Goal: Task Accomplishment & Management: Complete application form

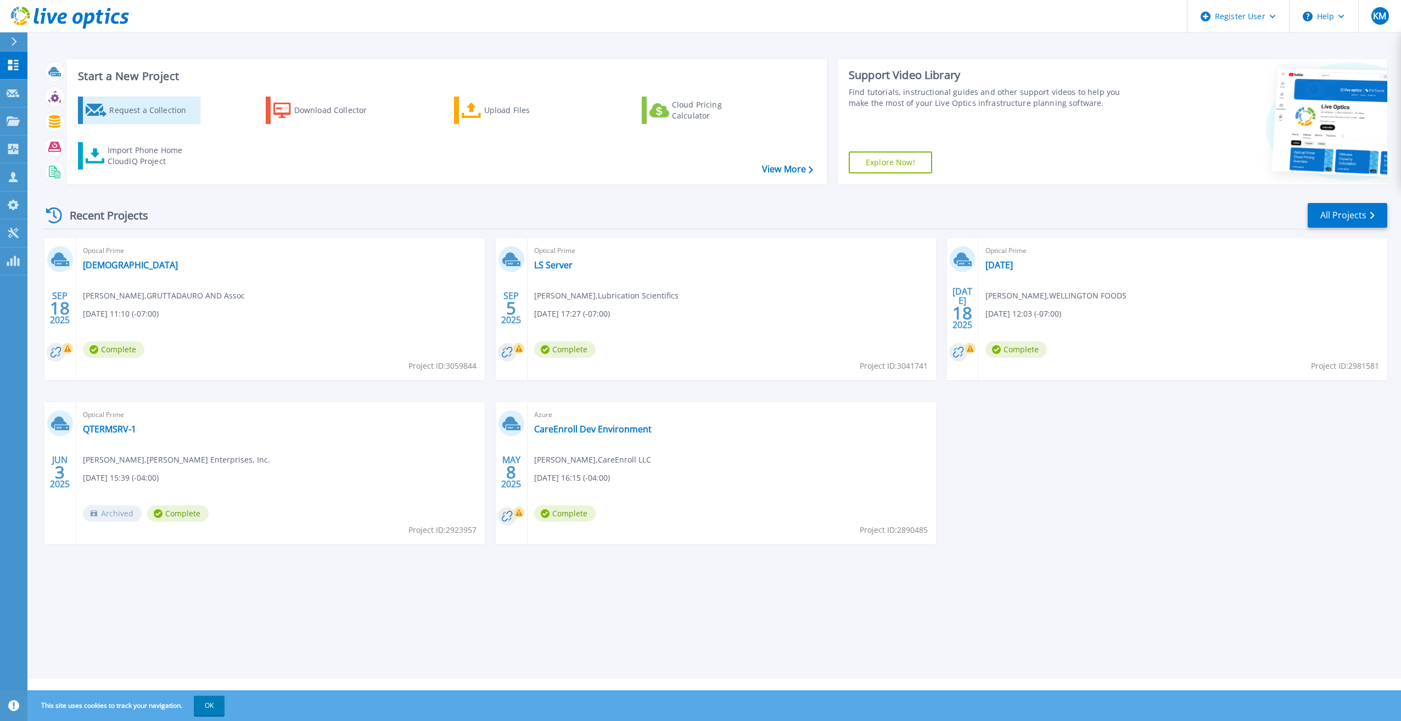
click at [126, 105] on div "Request a Collection" at bounding box center [153, 110] width 88 height 22
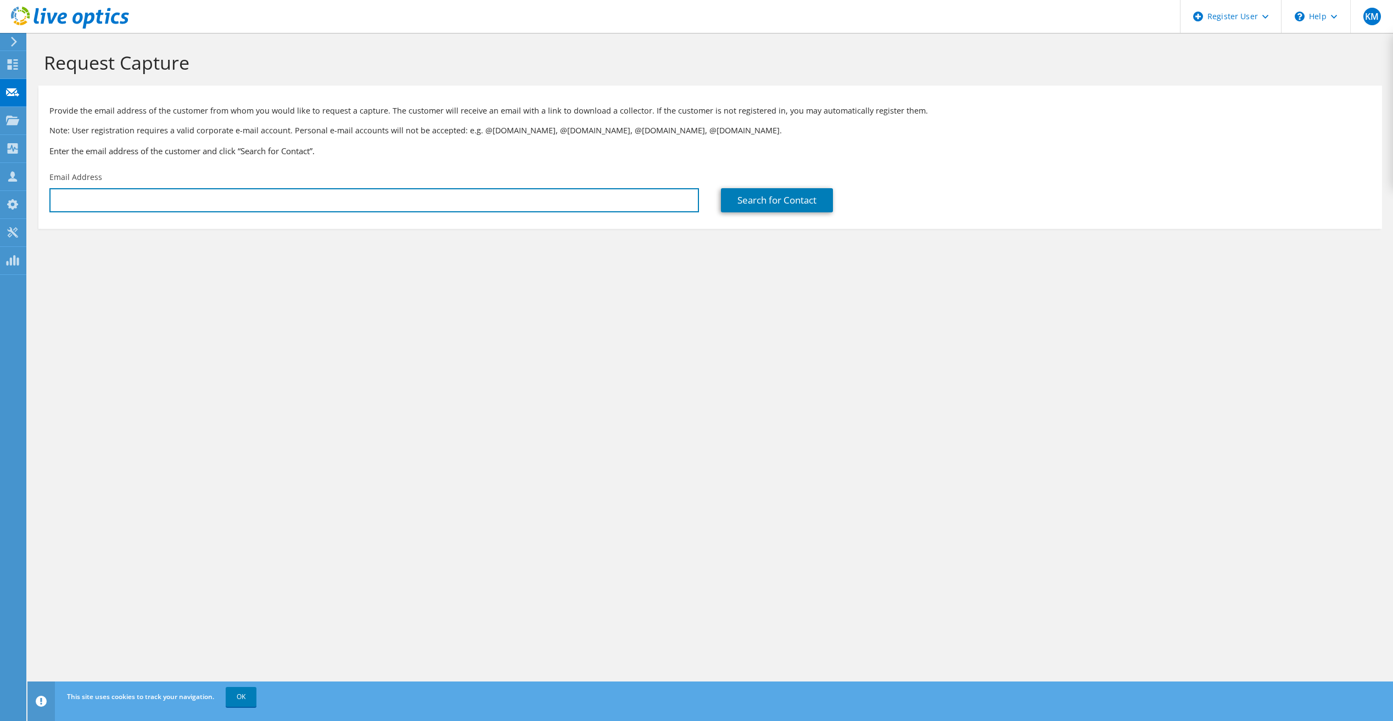
drag, startPoint x: 158, startPoint y: 207, endPoint x: 159, endPoint y: 214, distance: 6.8
click at [159, 214] on div "Email Address" at bounding box center [373, 192] width 671 height 52
paste input "brian.huso@granitecmc.org"
type input "brian.huso@granitecmc.org"
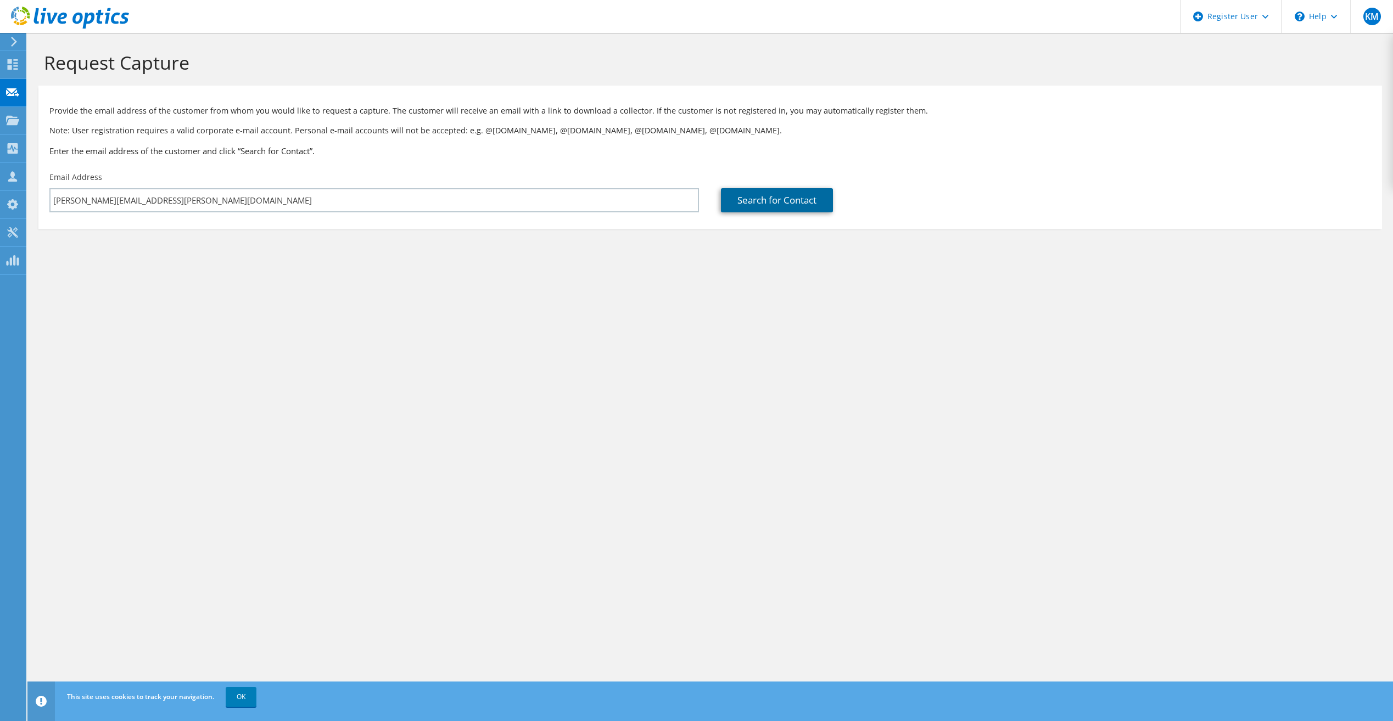
click at [760, 199] on link "Search for Contact" at bounding box center [777, 200] width 112 height 24
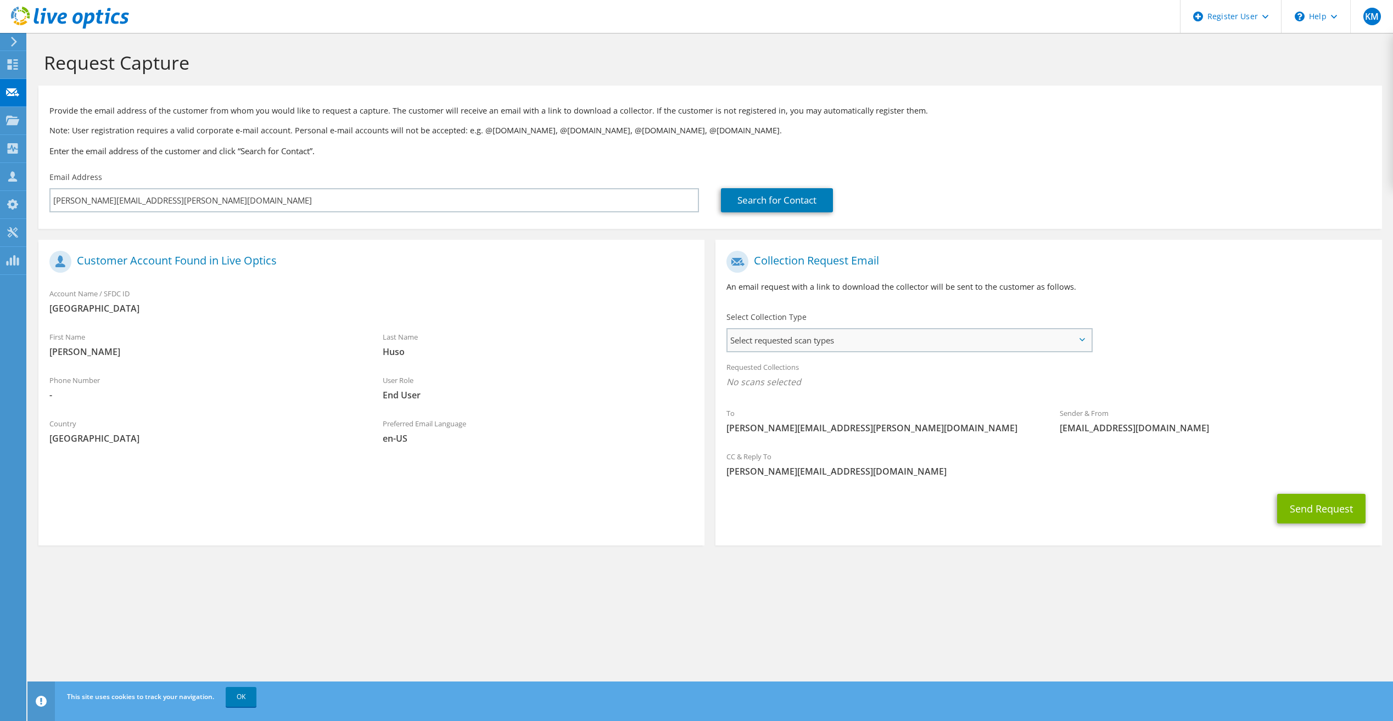
click at [957, 340] on span "Select requested scan types" at bounding box center [908, 340] width 363 height 22
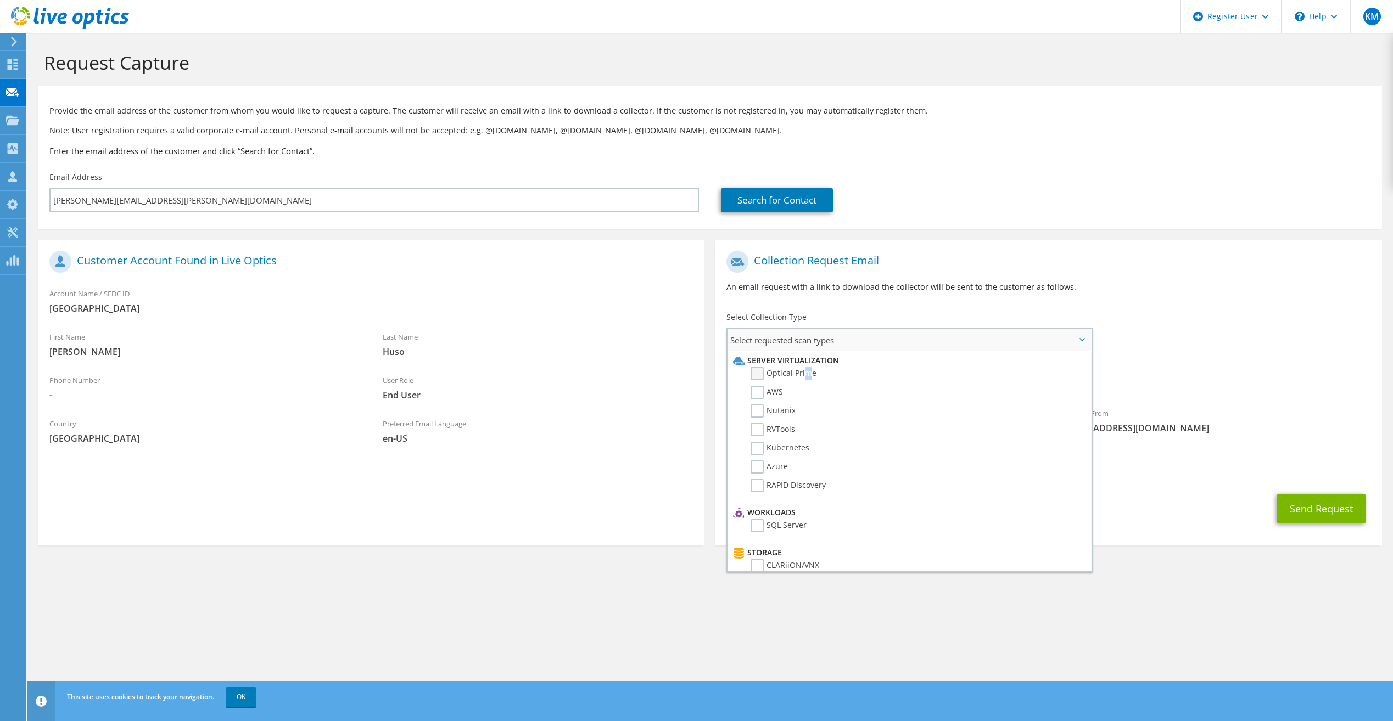
click at [810, 372] on label "Optical Prime" at bounding box center [783, 373] width 66 height 13
drag, startPoint x: 810, startPoint y: 372, endPoint x: 779, endPoint y: 372, distance: 31.3
click at [779, 369] on label "Optical Prime" at bounding box center [783, 373] width 66 height 13
click at [0, 0] on input "Optical Prime" at bounding box center [0, 0] width 0 height 0
click at [1194, 290] on p "An email request with a link to download the collector will be sent to the cust…" at bounding box center [1048, 287] width 644 height 12
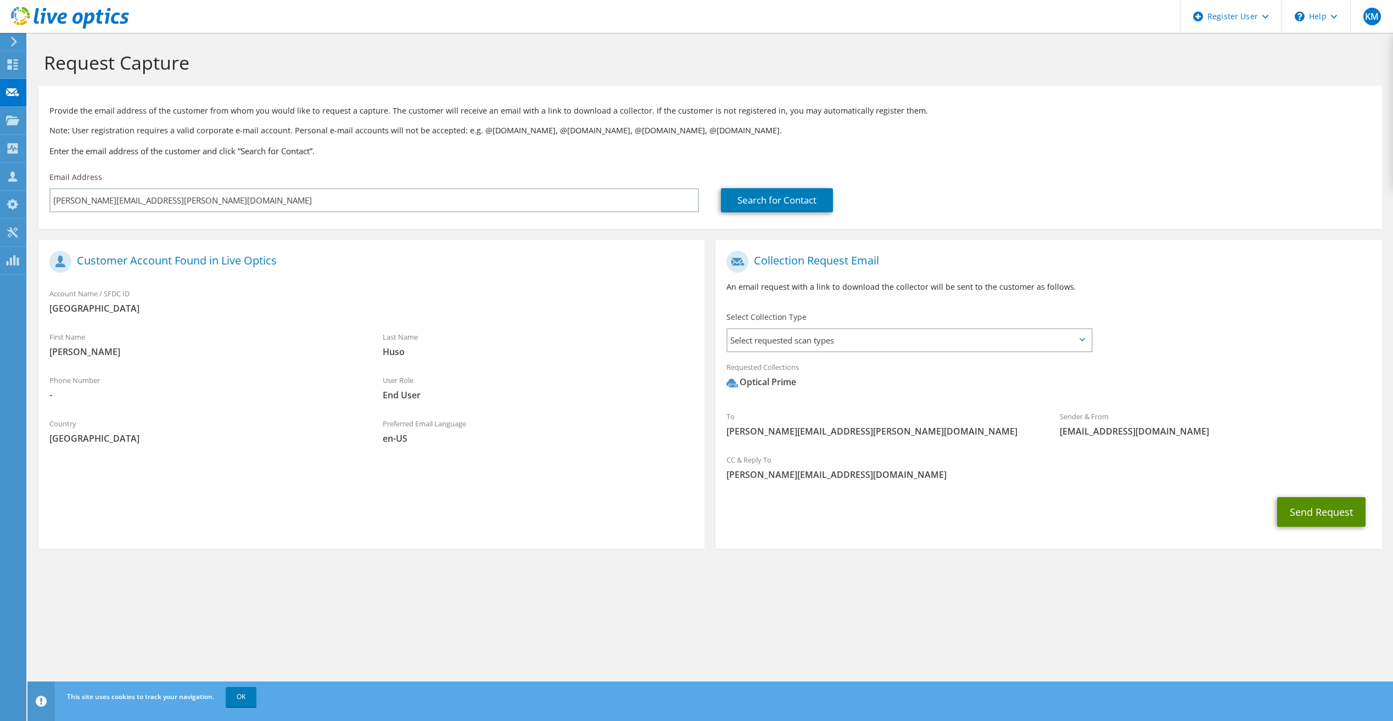
click at [1290, 515] on button "Send Request" at bounding box center [1321, 512] width 88 height 30
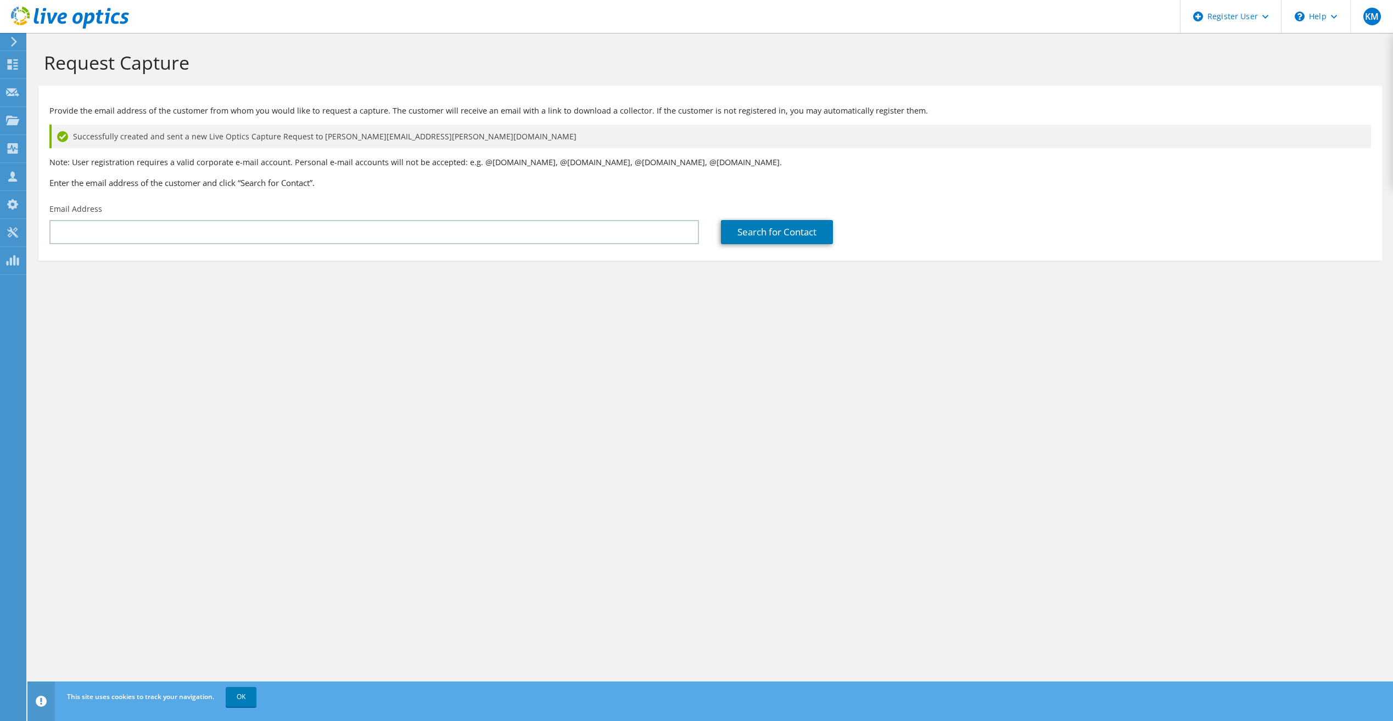
drag, startPoint x: 49, startPoint y: 19, endPoint x: 51, endPoint y: 25, distance: 5.7
click at [49, 19] on use at bounding box center [70, 18] width 118 height 22
